Goal: Task Accomplishment & Management: Manage account settings

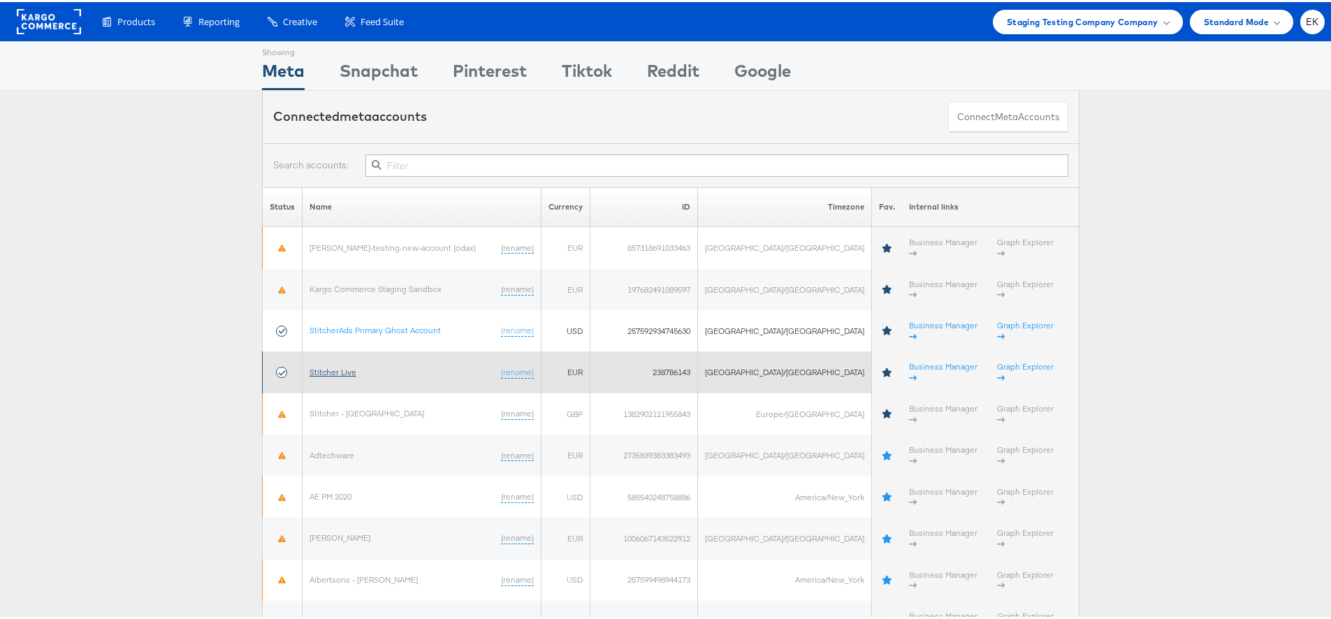
click at [334, 365] on link "Stitcher Live" at bounding box center [333, 370] width 47 height 10
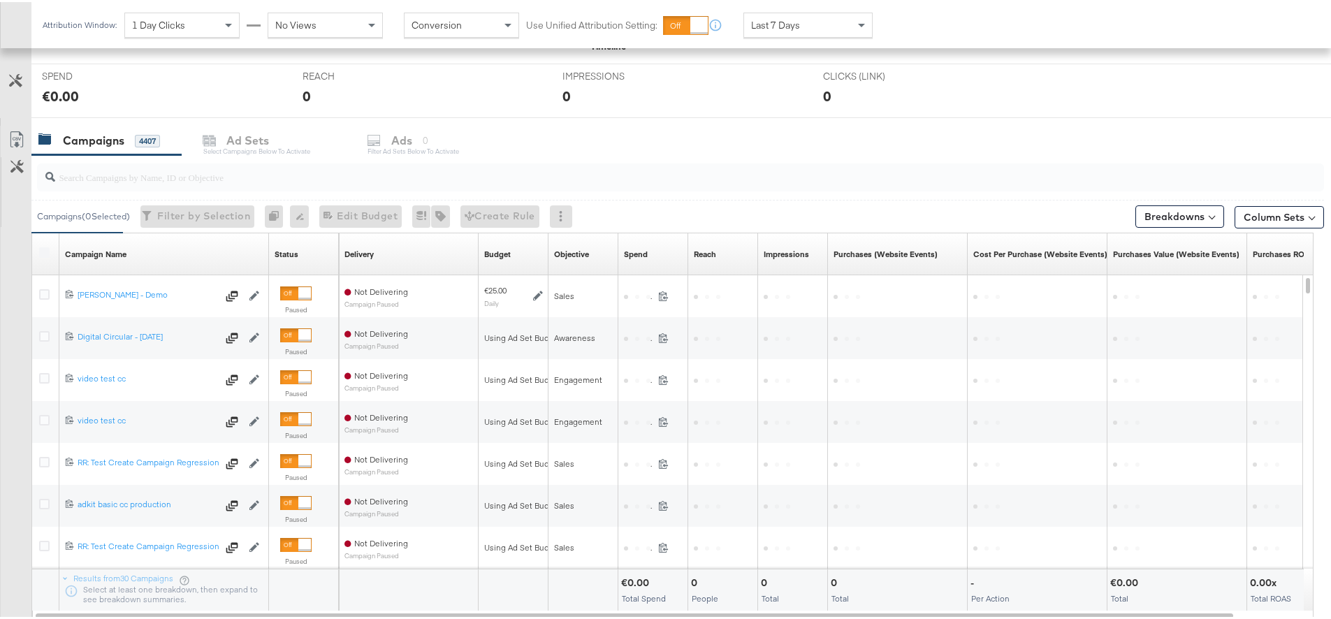
scroll to position [550, 0]
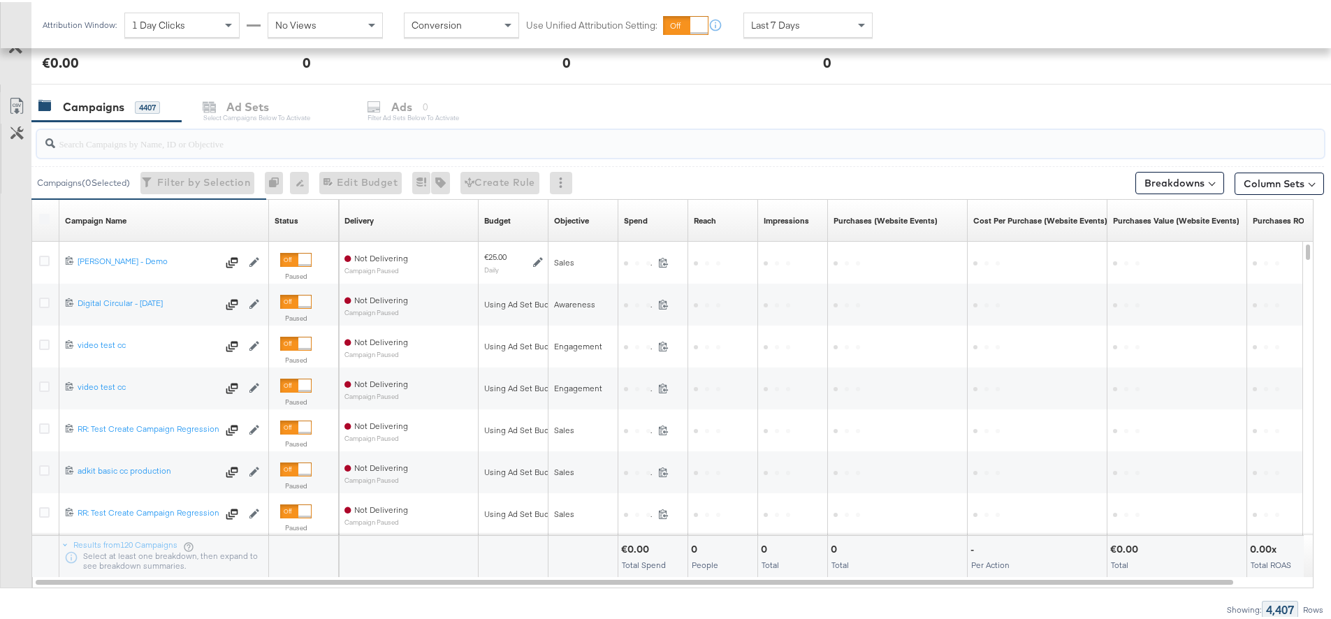
click at [148, 136] on input "search" at bounding box center [630, 135] width 1151 height 27
paste input "6802376899365"
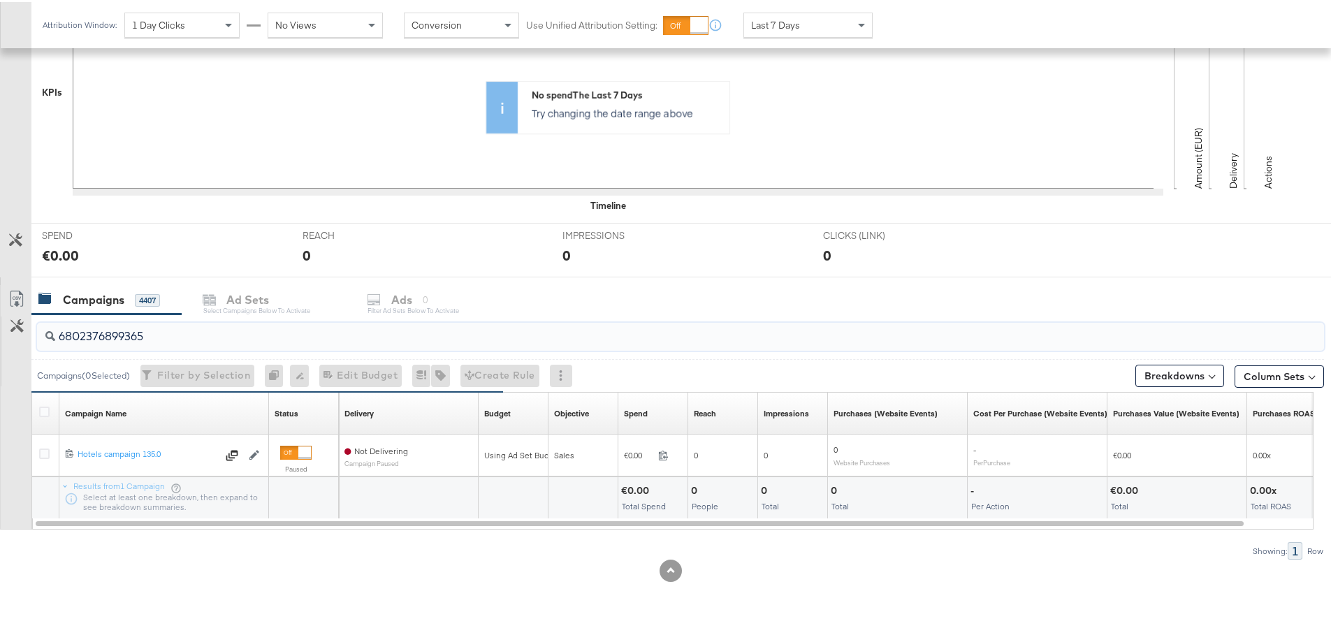
scroll to position [0, 0]
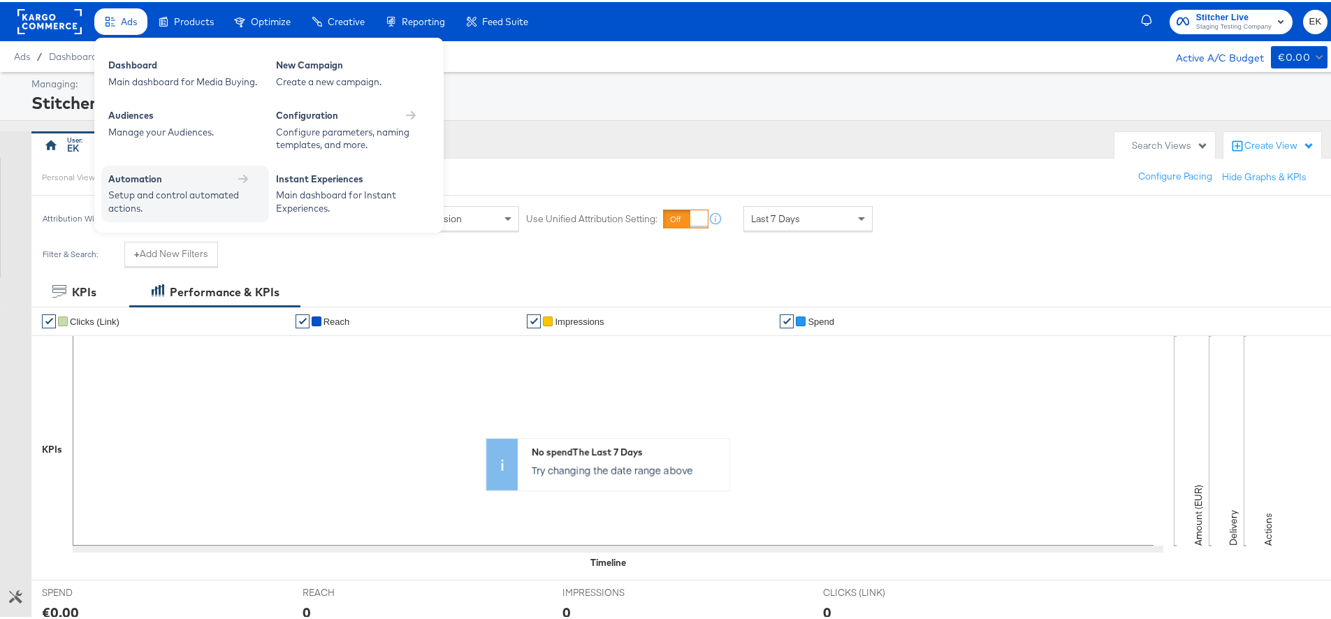
type input "6802376899365"
click at [138, 177] on div "Automation" at bounding box center [135, 177] width 54 height 13
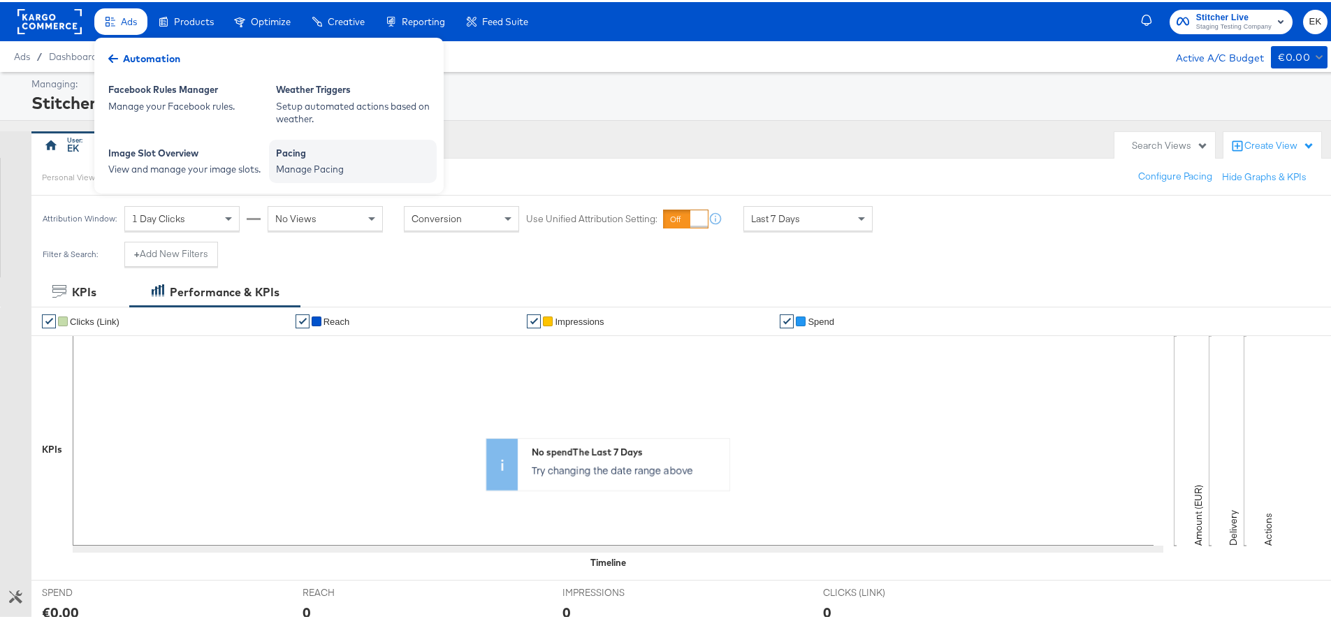
click at [344, 164] on div "Manage Pacing" at bounding box center [353, 167] width 154 height 13
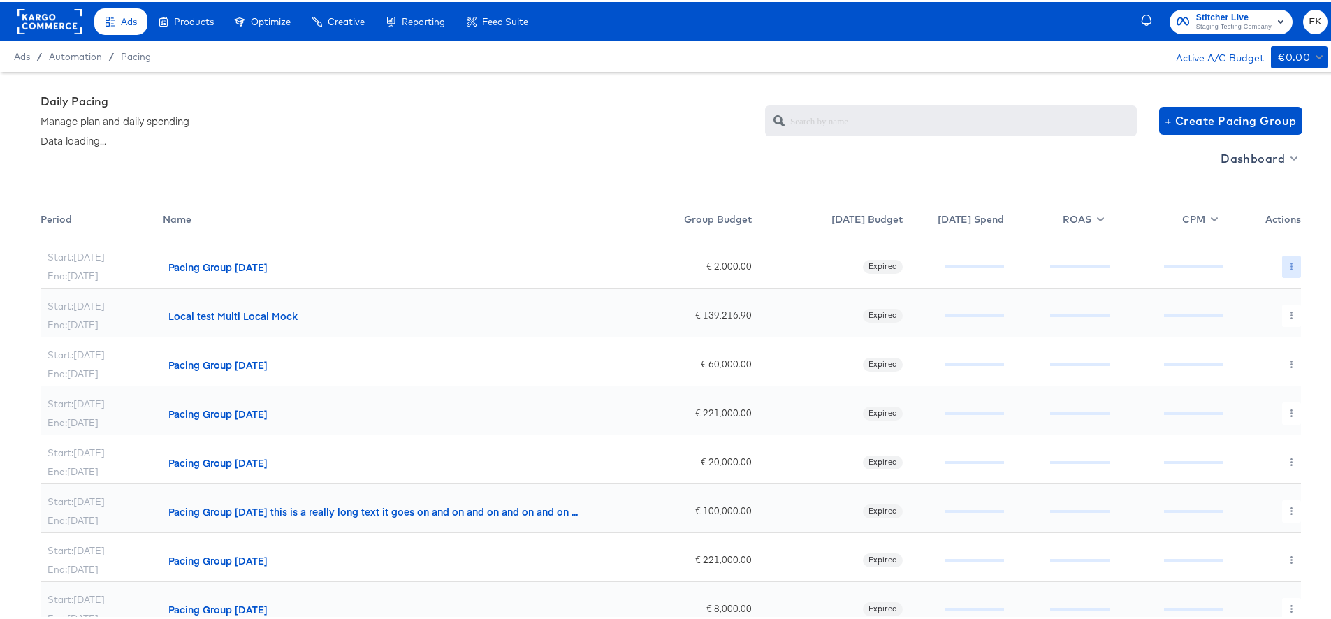
click at [1288, 261] on icon "button" at bounding box center [1292, 265] width 8 height 8
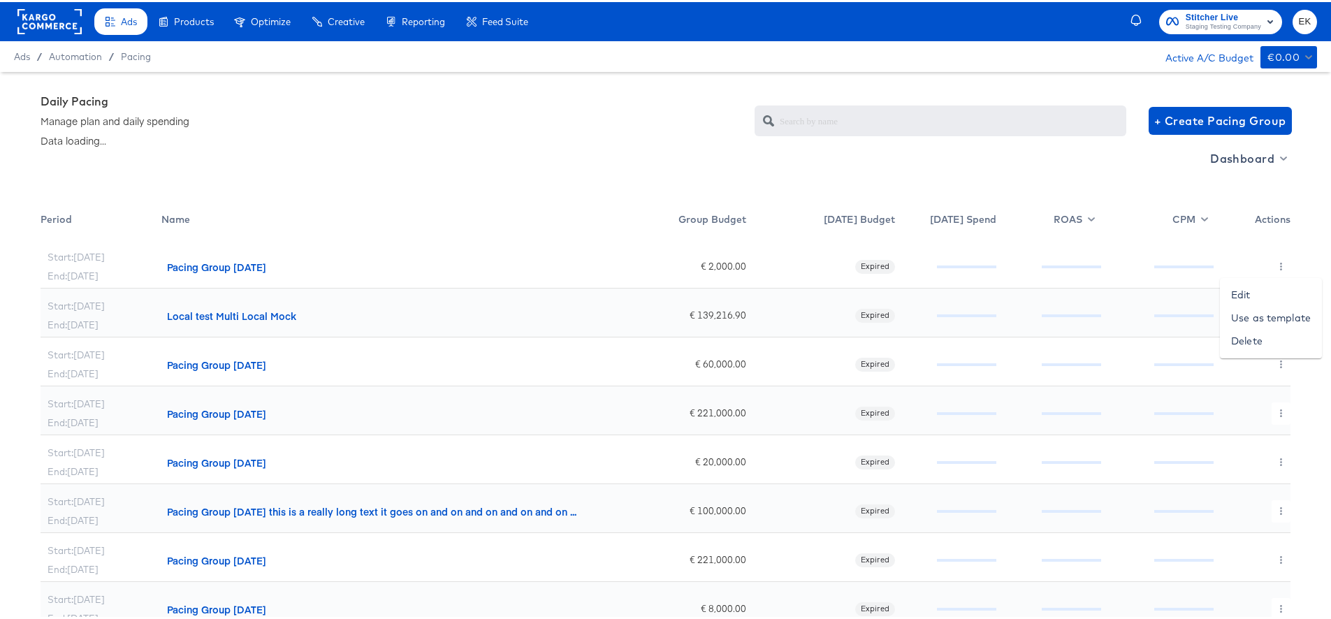
click at [1268, 0] on div at bounding box center [671, 0] width 1342 height 0
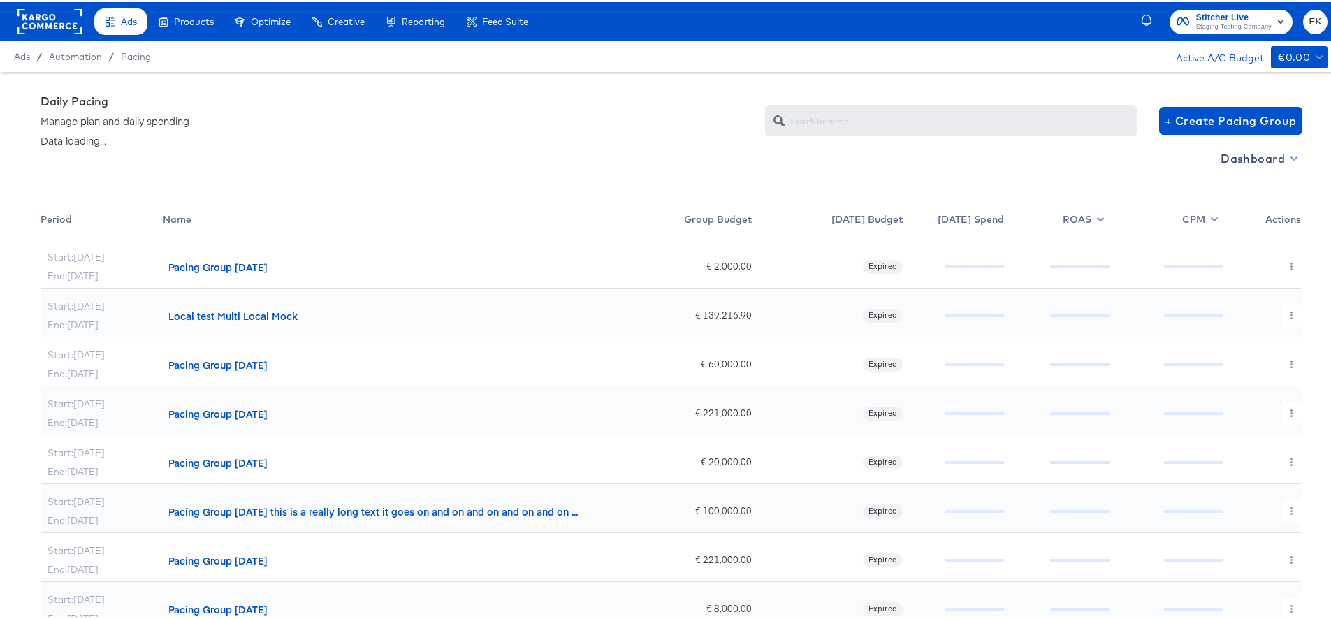
click at [1274, 157] on span "Dashboard" at bounding box center [1258, 157] width 75 height 20
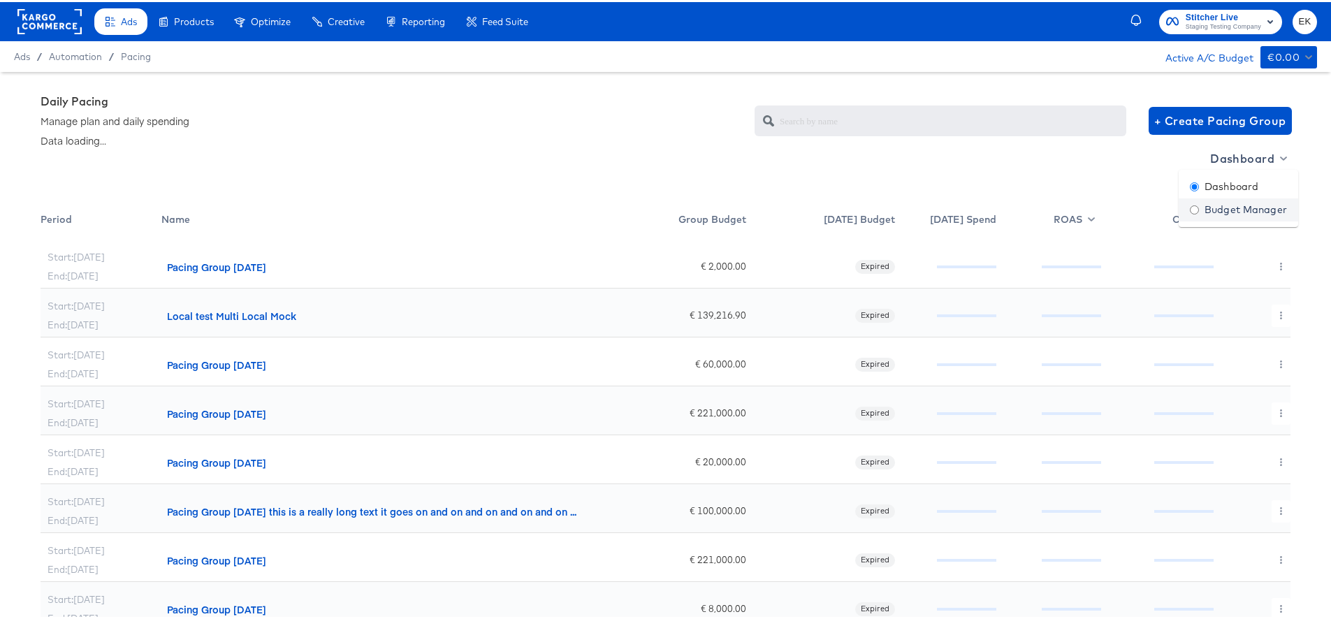
click at [1230, 201] on div "Budget Manager" at bounding box center [1238, 208] width 97 height 15
radio input "false"
radio input "true"
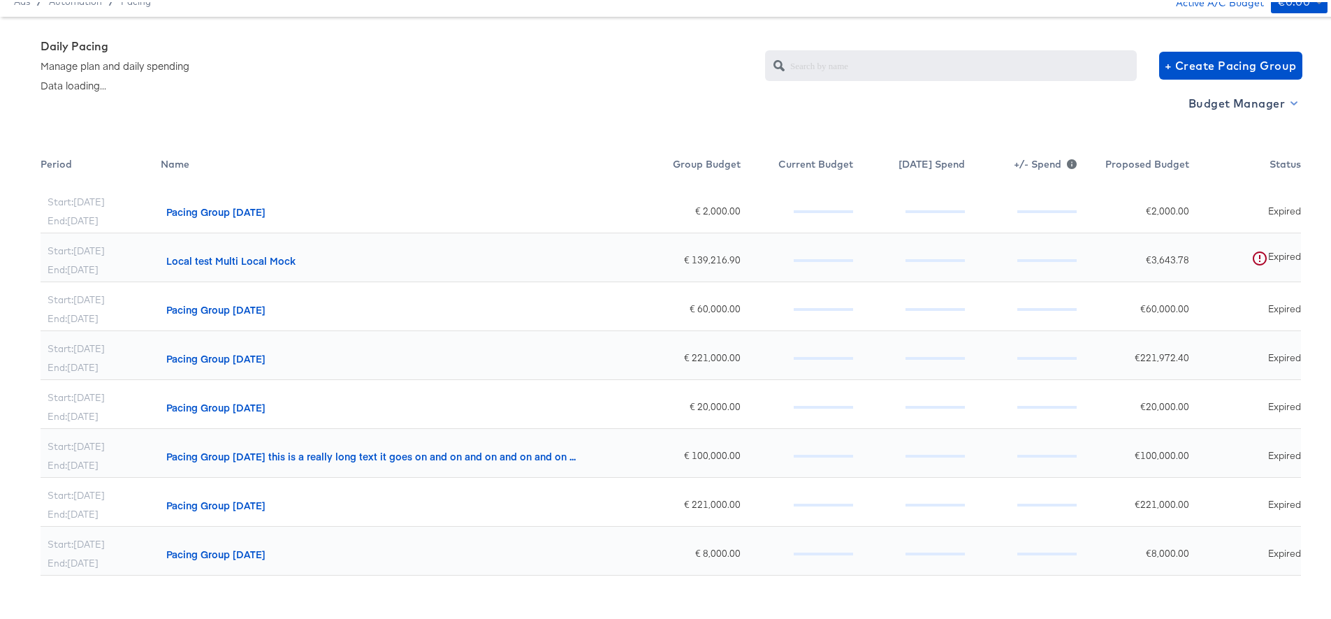
scroll to position [95, 0]
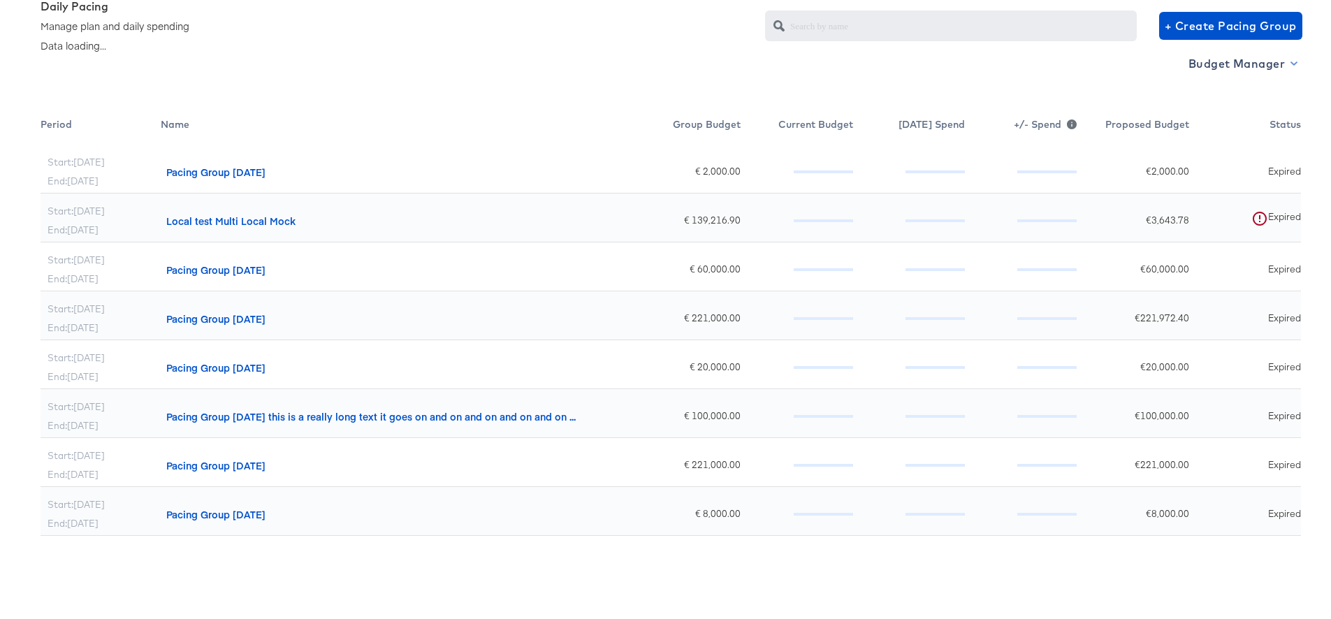
click at [1276, 61] on span "Budget Manager" at bounding box center [1242, 62] width 107 height 20
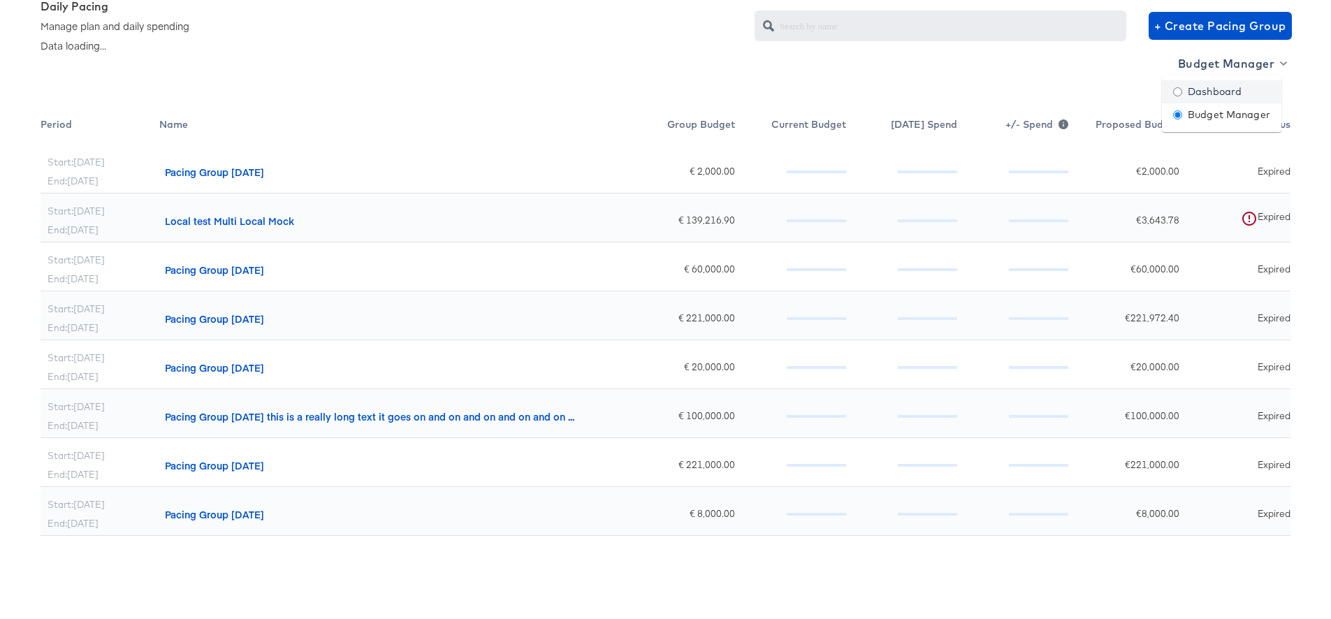
click at [1241, 87] on link "Dashboard" at bounding box center [1221, 89] width 119 height 23
radio input "true"
radio input "false"
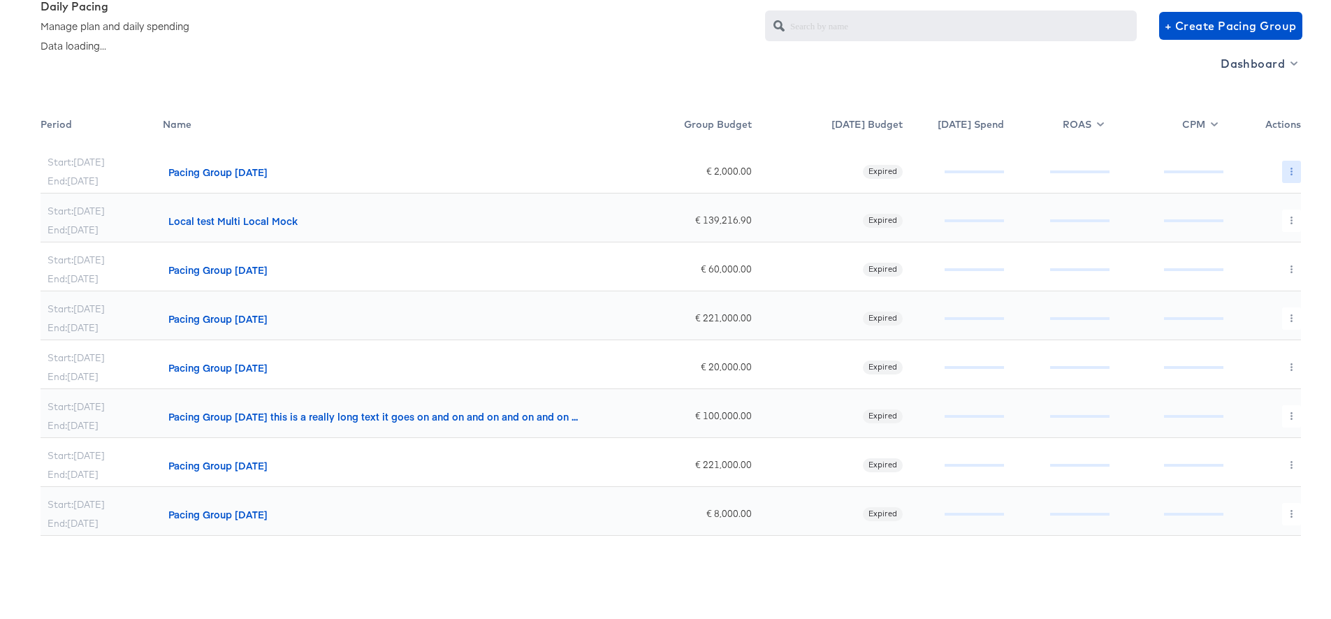
click at [1282, 173] on button "button" at bounding box center [1291, 170] width 19 height 22
click at [1239, 201] on link "Edit" at bounding box center [1271, 198] width 102 height 23
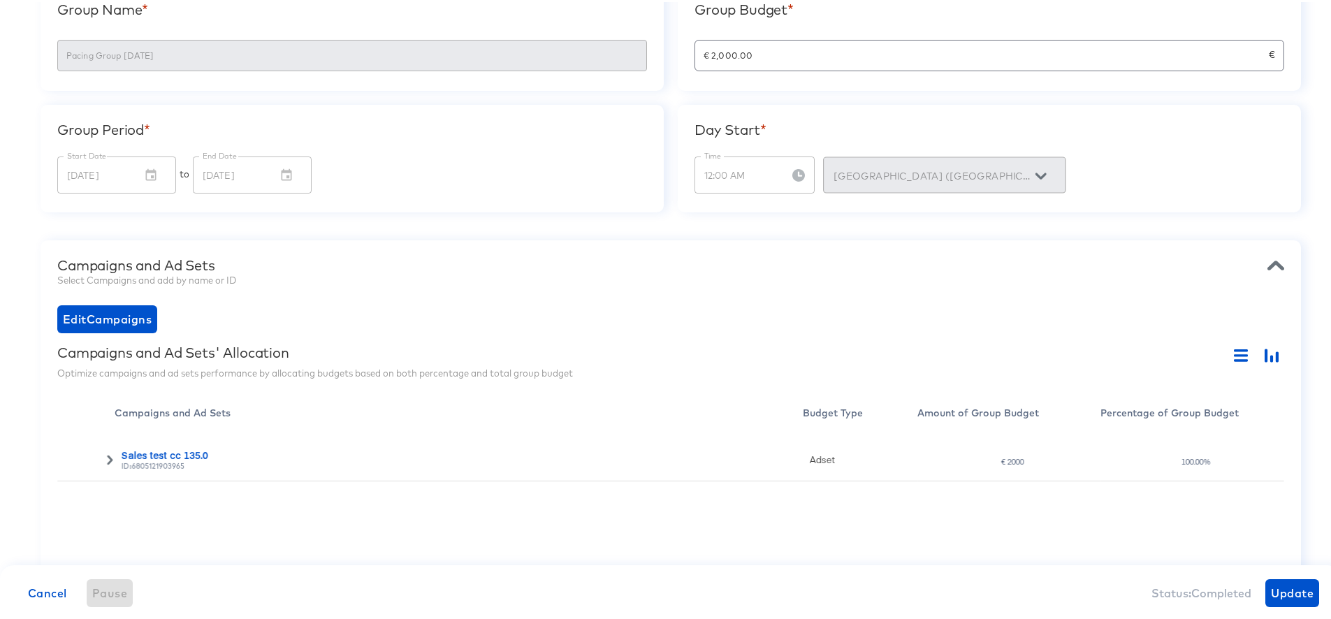
scroll to position [201, 0]
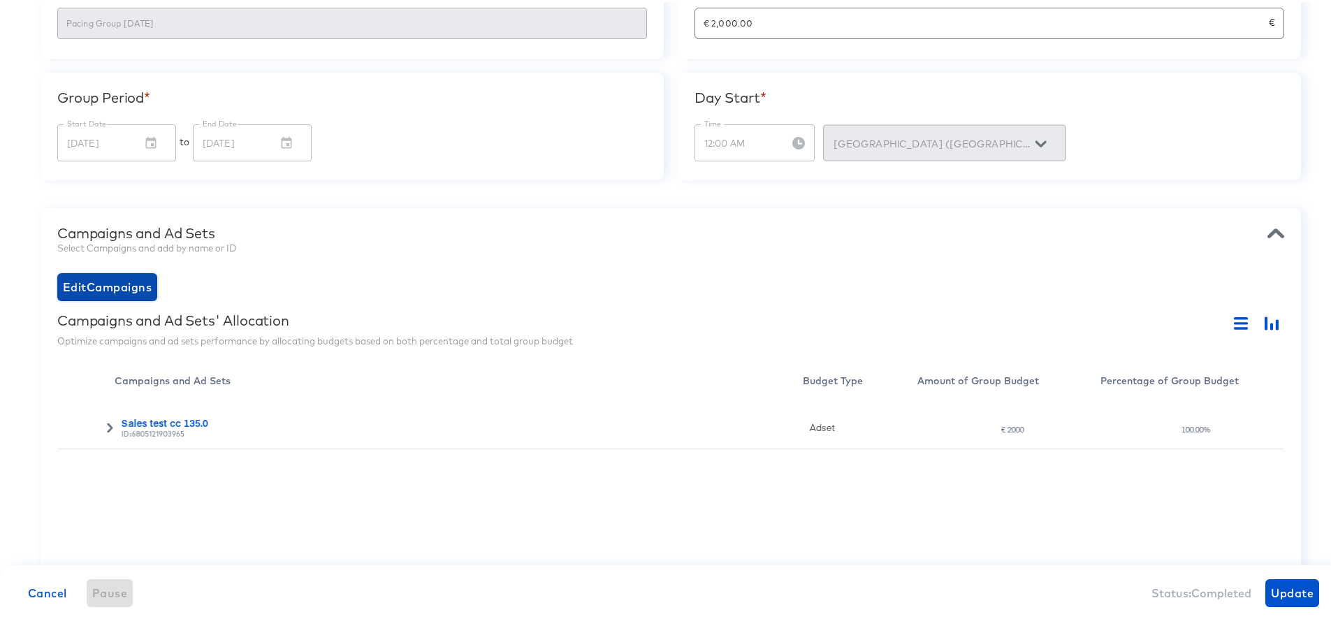
click at [139, 286] on span "Edit Campaigns" at bounding box center [107, 285] width 89 height 20
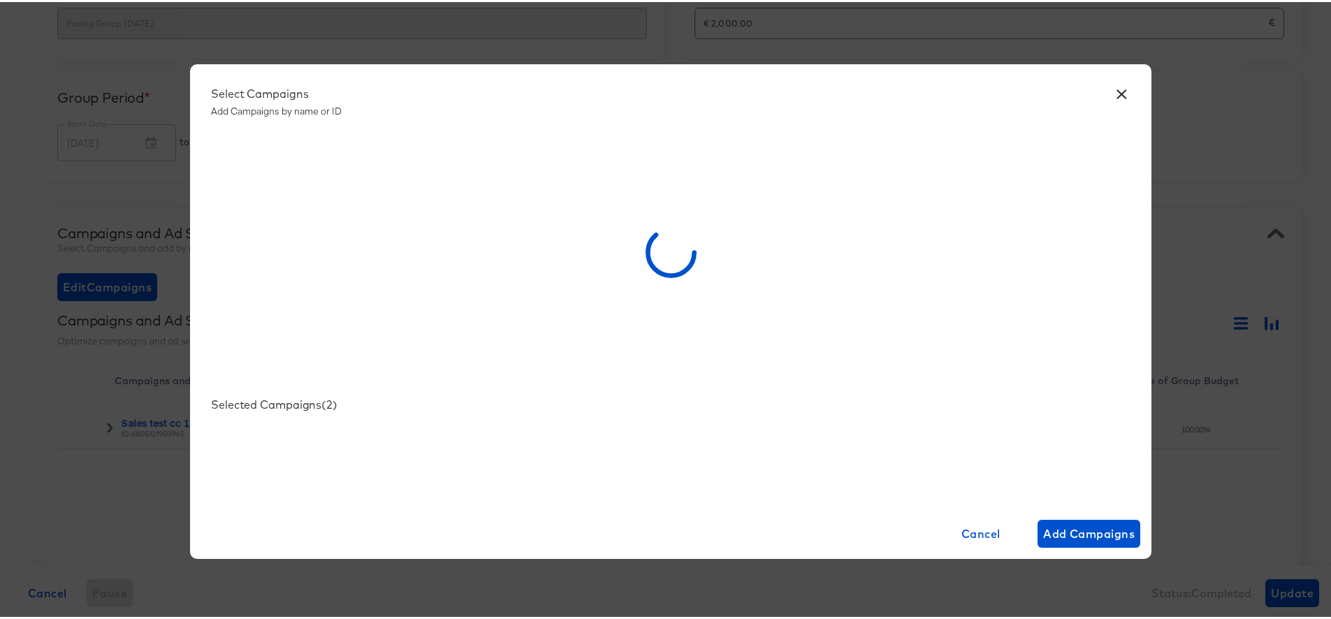
click at [1115, 93] on button "×" at bounding box center [1121, 88] width 25 height 25
